Goal: Task Accomplishment & Management: Manage account settings

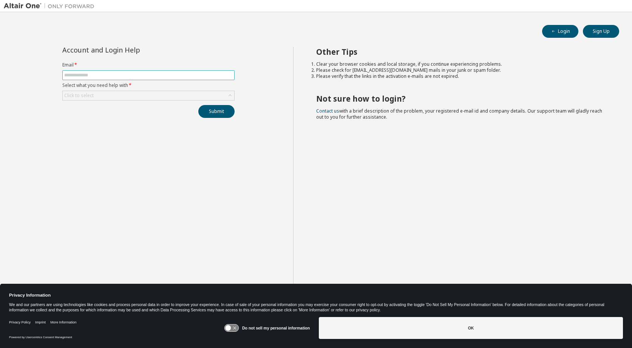
click at [143, 72] on input "text" at bounding box center [148, 75] width 168 height 6
type input "**********"
click at [164, 97] on div "Click to select" at bounding box center [149, 95] width 172 height 9
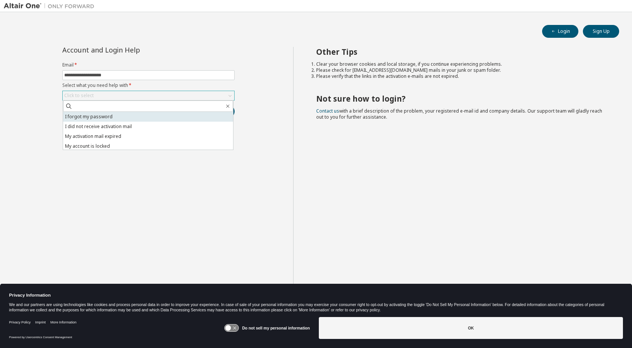
click at [124, 118] on li "I forgot my password" at bounding box center [148, 117] width 170 height 10
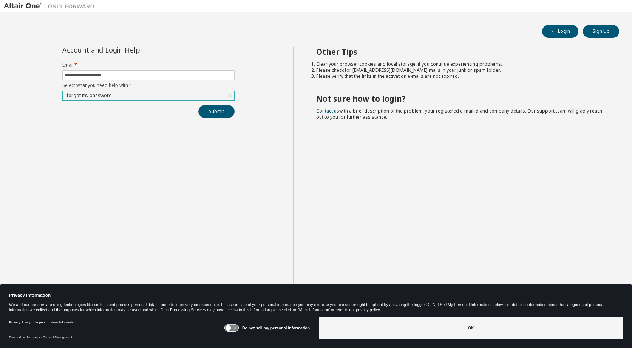
click at [216, 113] on button "Submit" at bounding box center [216, 111] width 36 height 13
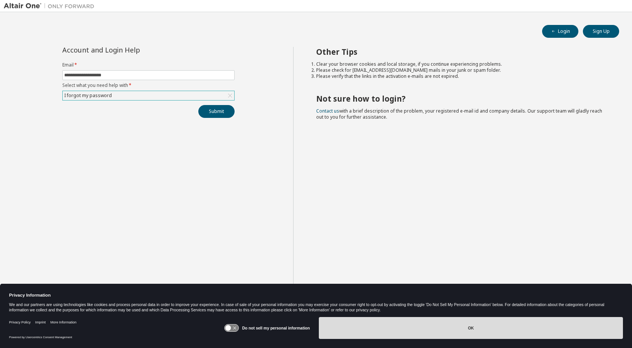
click at [414, 327] on button "OK" at bounding box center [471, 328] width 304 height 22
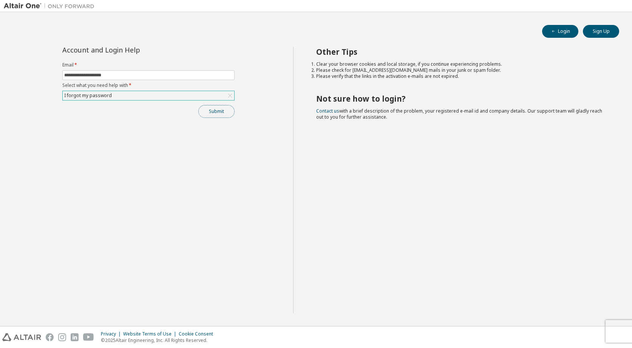
click at [215, 114] on button "Submit" at bounding box center [216, 111] width 36 height 13
